Goal: Use online tool/utility: Utilize a website feature to perform a specific function

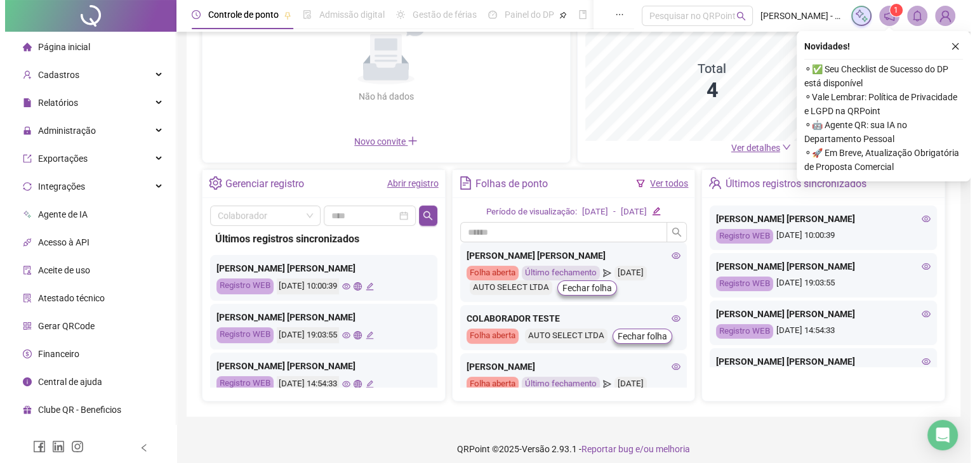
scroll to position [147, 0]
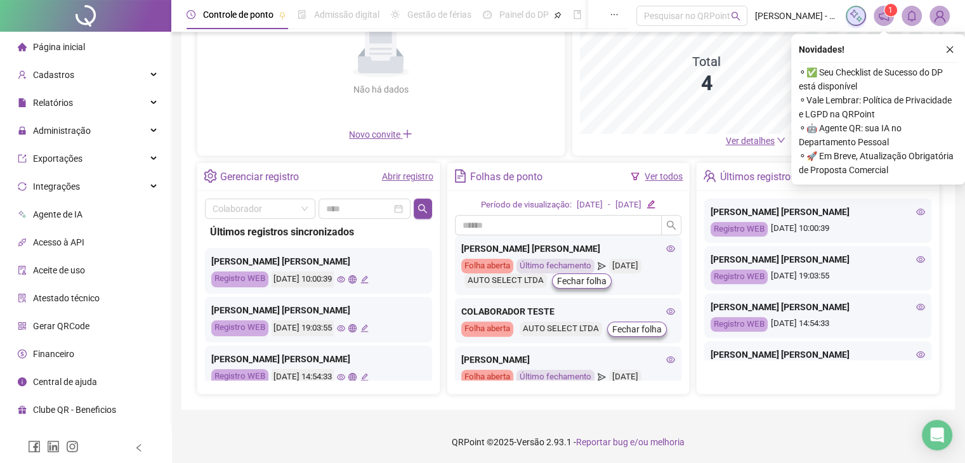
click at [63, 323] on span "Gerar QRCode" at bounding box center [61, 326] width 56 height 10
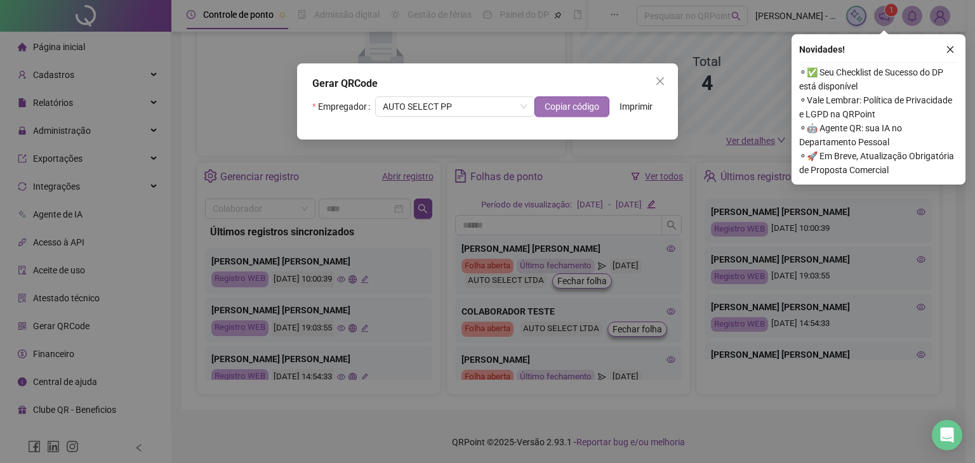
click at [555, 110] on span "Copiar código" at bounding box center [571, 107] width 55 height 14
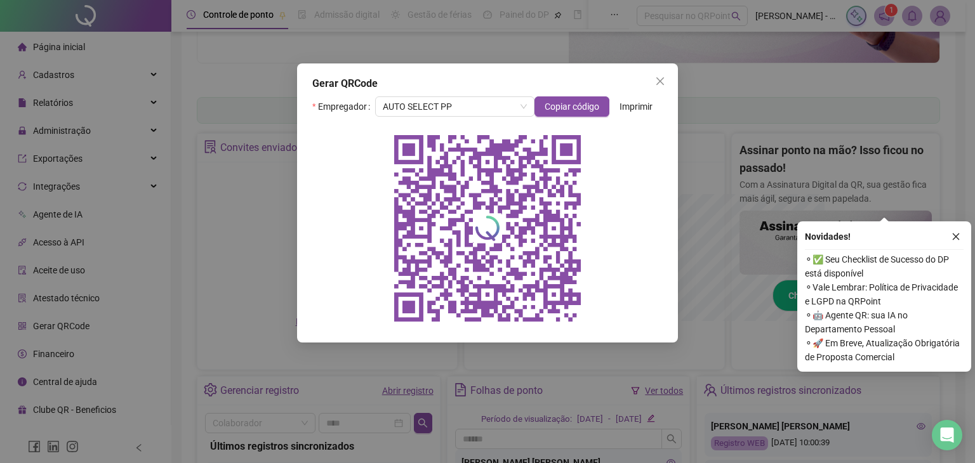
scroll to position [335, 0]
